Goal: Task Accomplishment & Management: Manage account settings

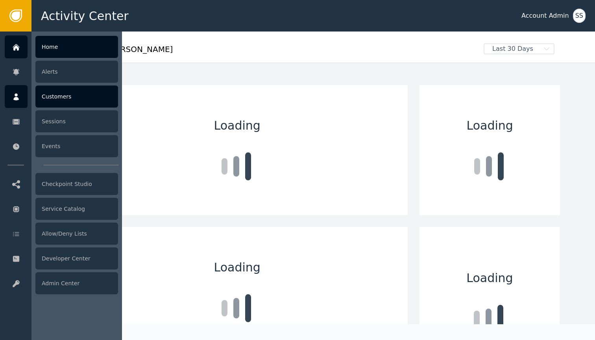
click at [24, 103] on div at bounding box center [16, 96] width 23 height 23
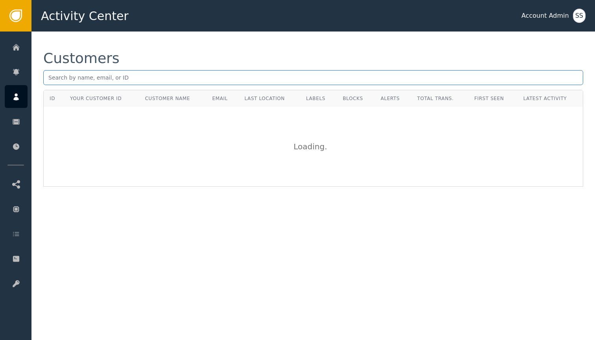
click at [115, 83] on input "text" at bounding box center [313, 77] width 540 height 15
paste input "2a403fca-2458-4432-af28-64aefb58dc03"
type input "2a403fca-2458-4432-af28-64aefb58dc03"
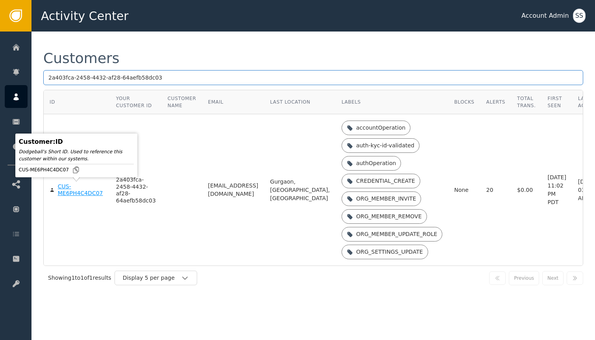
click at [75, 193] on div "CUS-ME6PH4C4DC07" at bounding box center [81, 190] width 46 height 14
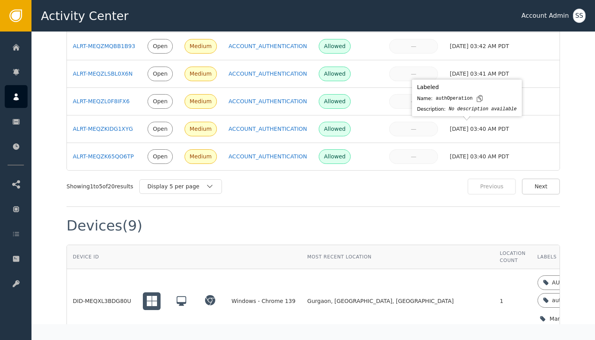
scroll to position [893, 0]
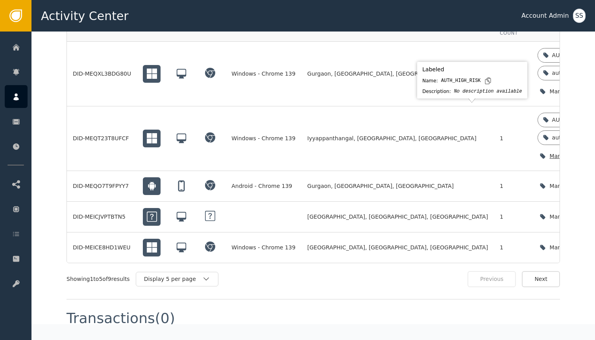
click at [594, 118] on icon at bounding box center [606, 120] width 4 height 4
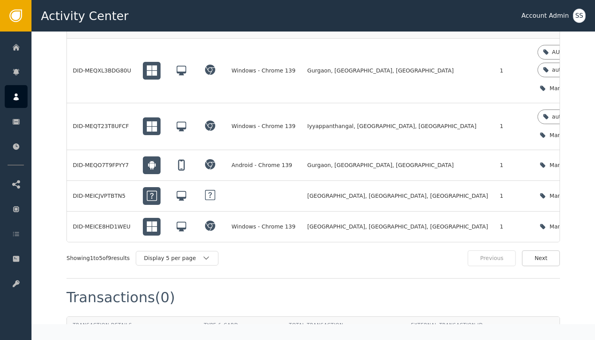
scroll to position [755, 0]
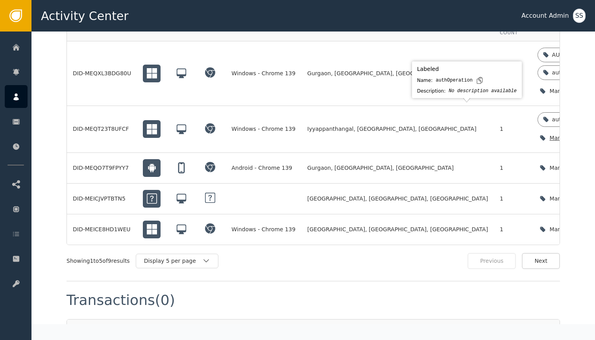
click at [594, 116] on icon at bounding box center [598, 119] width 6 height 6
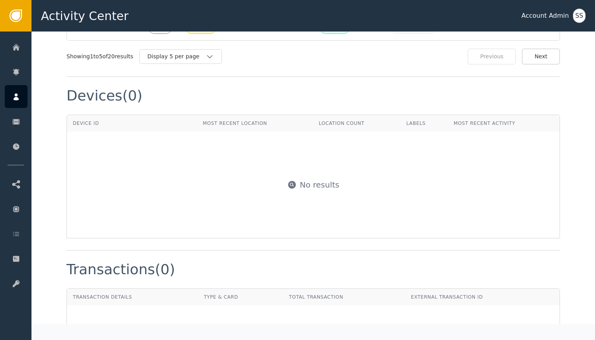
scroll to position [650, 0]
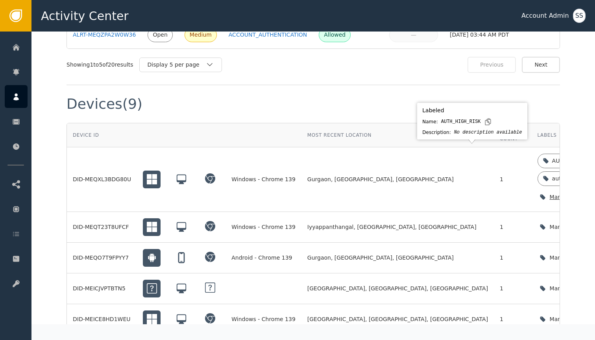
click at [594, 157] on icon at bounding box center [605, 160] width 6 height 6
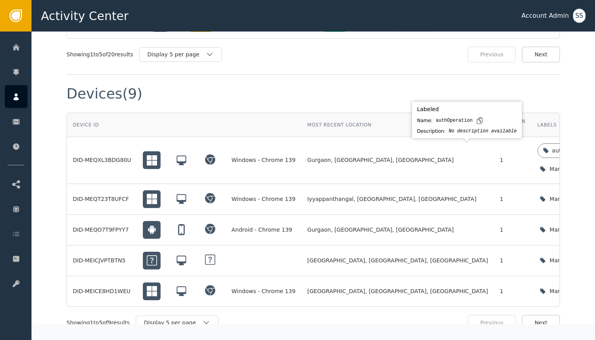
scroll to position [665, 0]
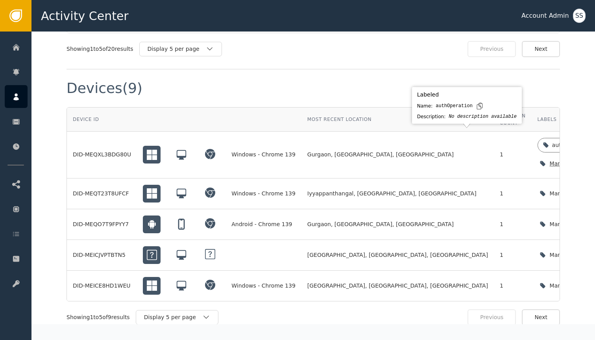
click at [594, 142] on icon at bounding box center [598, 145] width 6 height 6
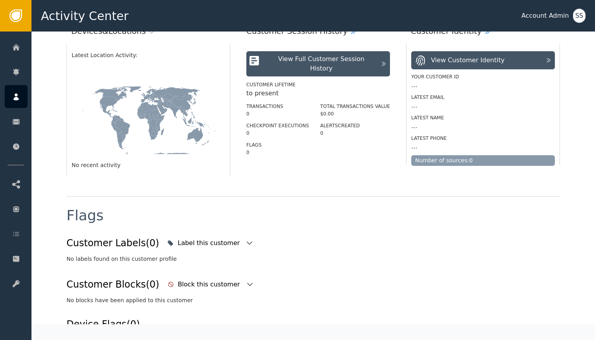
scroll to position [303, 0]
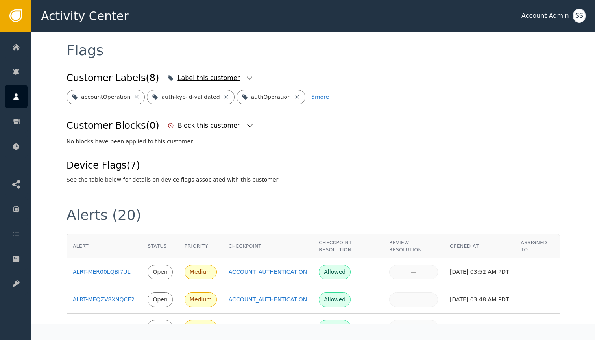
click at [245, 74] on icon "button" at bounding box center [249, 78] width 8 height 8
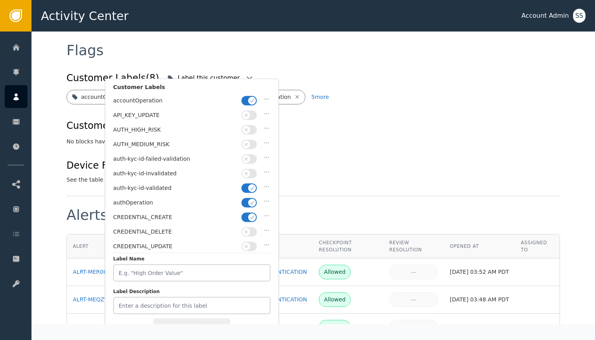
click at [250, 102] on icon "button" at bounding box center [252, 101] width 6 height 6
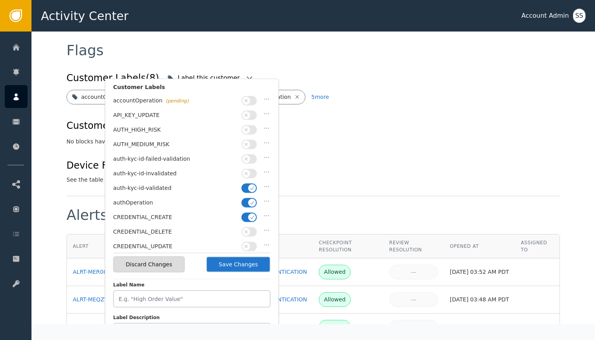
click at [249, 199] on icon "button" at bounding box center [252, 202] width 6 height 6
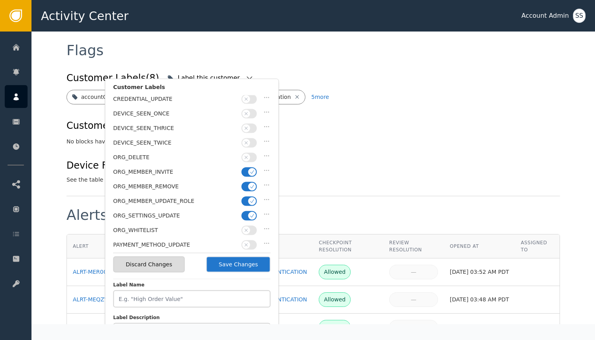
scroll to position [152, 0]
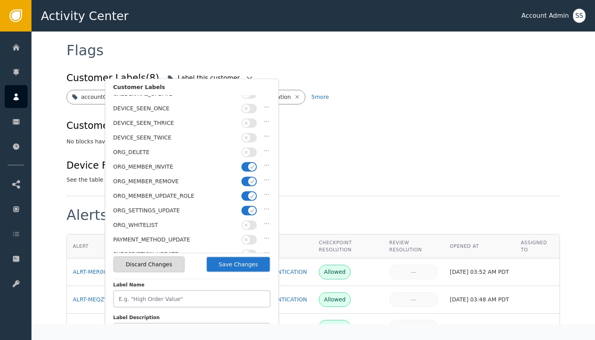
click at [249, 264] on button "Save Changes" at bounding box center [238, 264] width 65 height 16
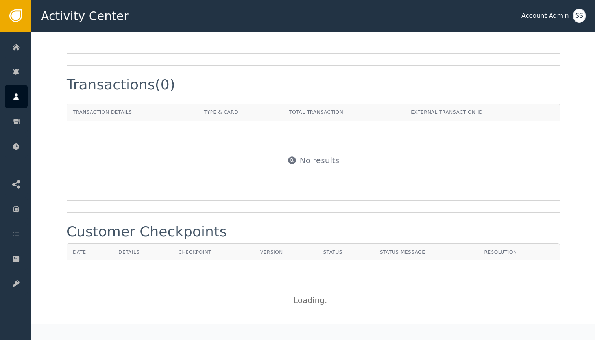
scroll to position [832, 0]
click at [308, 162] on div "No results" at bounding box center [320, 160] width 40 height 12
click at [317, 182] on div "No results" at bounding box center [313, 159] width 492 height 79
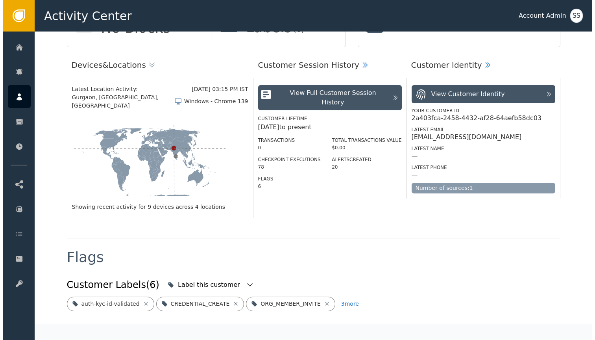
scroll to position [0, 0]
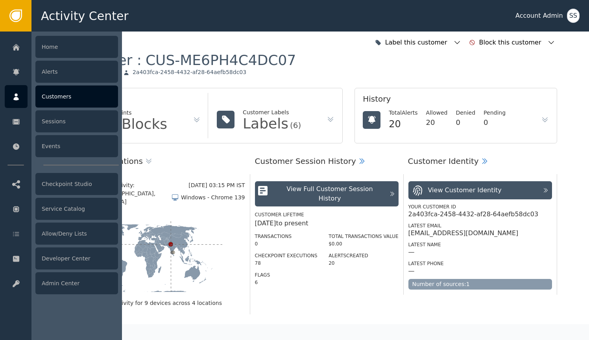
click at [22, 94] on div at bounding box center [16, 96] width 23 height 23
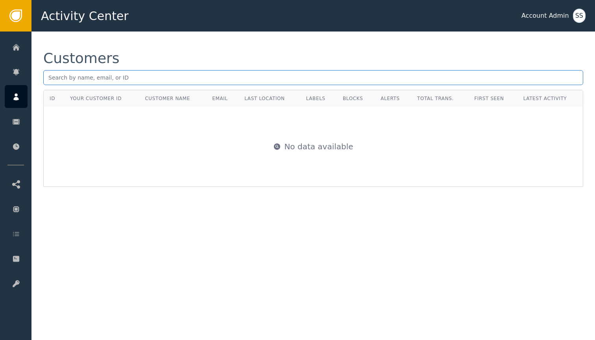
click at [124, 72] on input "text" at bounding box center [313, 77] width 540 height 15
click at [124, 77] on input "text" at bounding box center [313, 77] width 540 height 15
paste input "2a403fca-2458-4432-af28-64aefb58dc03"
type input "2a403fca-2458-4432-af28-64aefb58dc03"
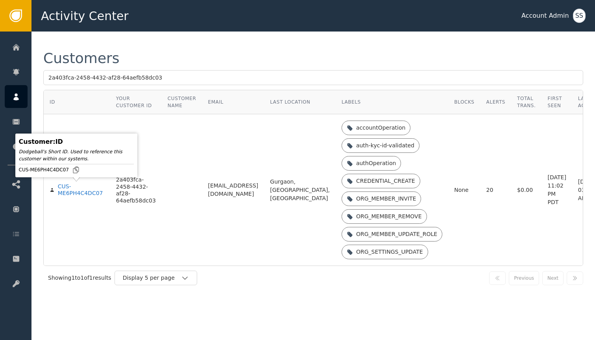
click at [83, 190] on div "CUS-ME6PH4C4DC07" at bounding box center [81, 190] width 46 height 14
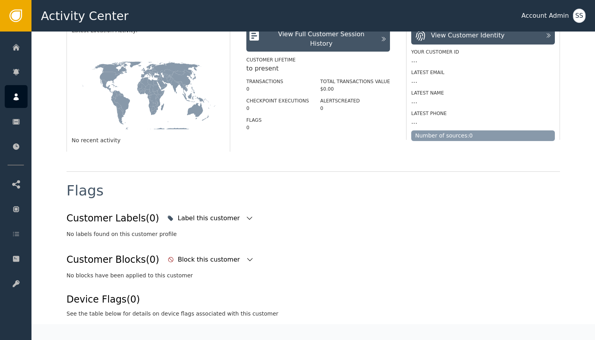
scroll to position [185, 0]
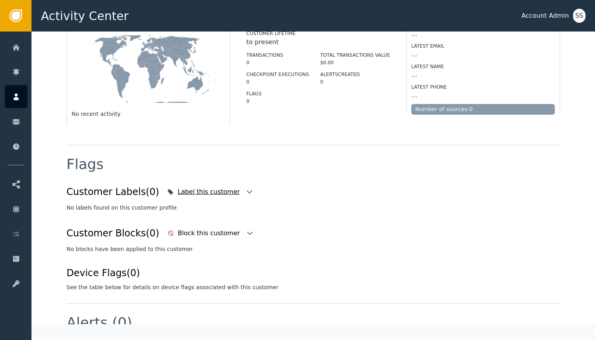
click at [245, 188] on icon "button" at bounding box center [249, 192] width 8 height 8
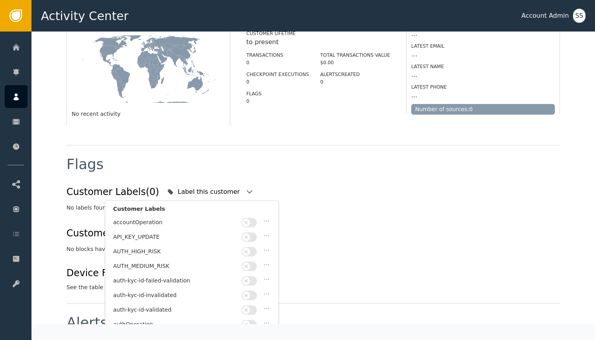
click at [279, 182] on div "Flags" at bounding box center [312, 170] width 493 height 26
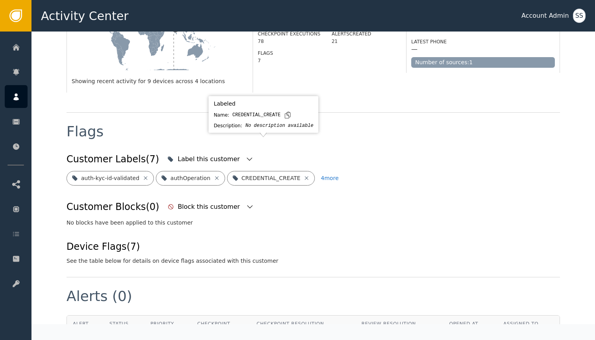
scroll to position [221, 0]
click at [247, 158] on icon "button" at bounding box center [250, 159] width 6 height 3
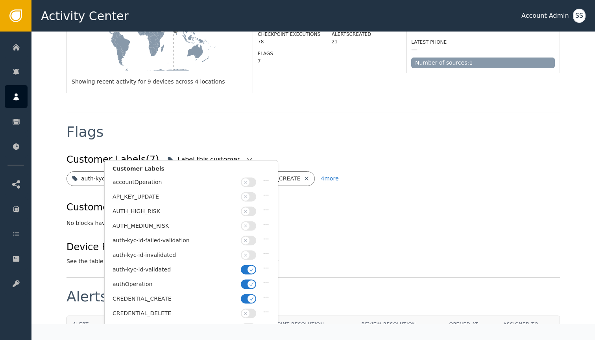
click at [251, 282] on icon "button" at bounding box center [252, 284] width 6 height 6
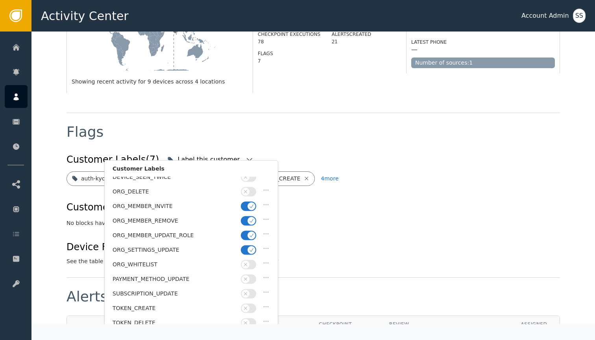
scroll to position [201, 0]
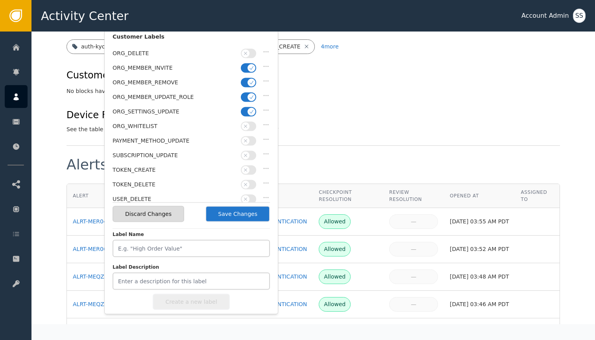
click at [228, 215] on button "Save Changes" at bounding box center [237, 214] width 65 height 16
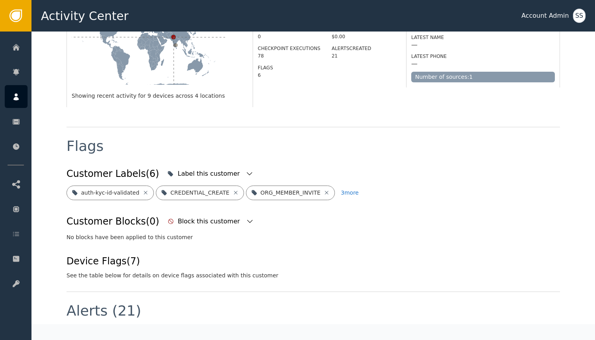
scroll to position [203, 0]
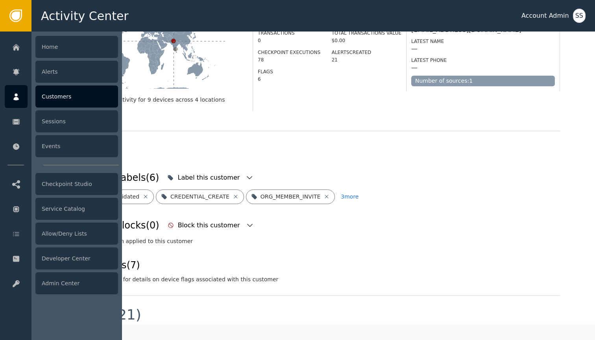
click at [15, 96] on icon at bounding box center [16, 96] width 8 height 9
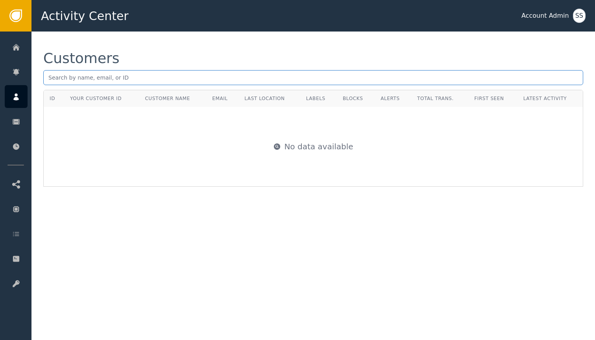
click at [138, 76] on input "text" at bounding box center [313, 77] width 540 height 15
paste input "2a403fca-2458-4432-af28-64aefb58dc03"
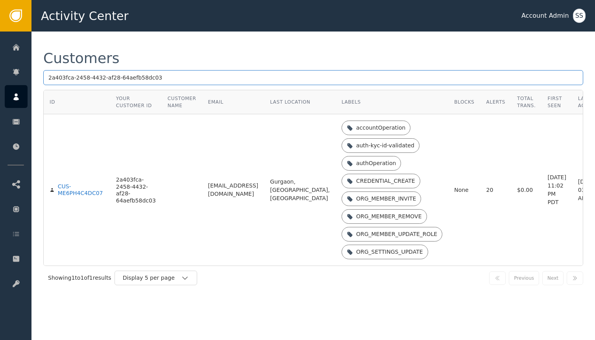
type input "2a403fca-2458-4432-af28-64aefb58dc03"
